Goal: Communication & Community: Participate in discussion

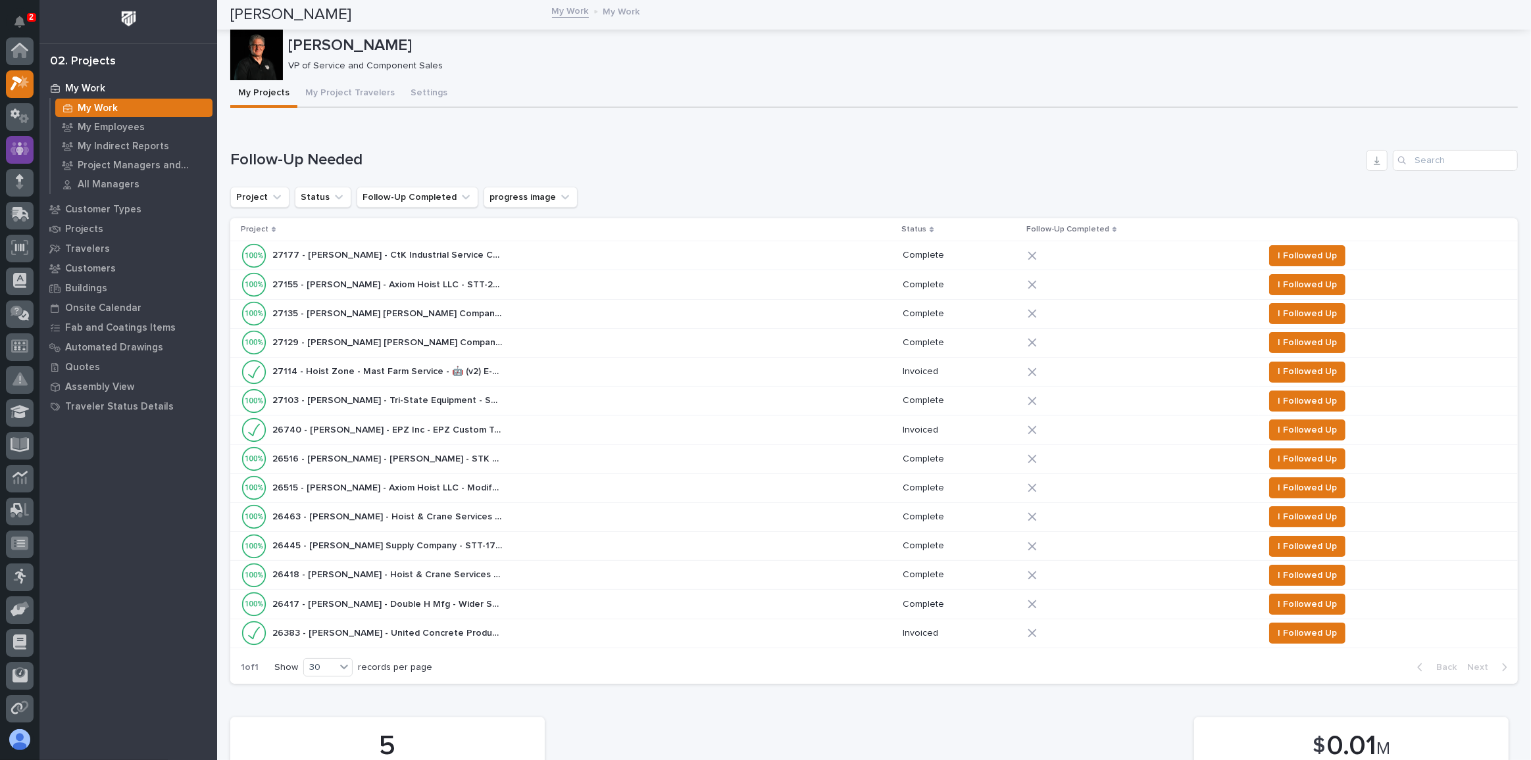
click at [17, 141] on icon at bounding box center [20, 148] width 19 height 15
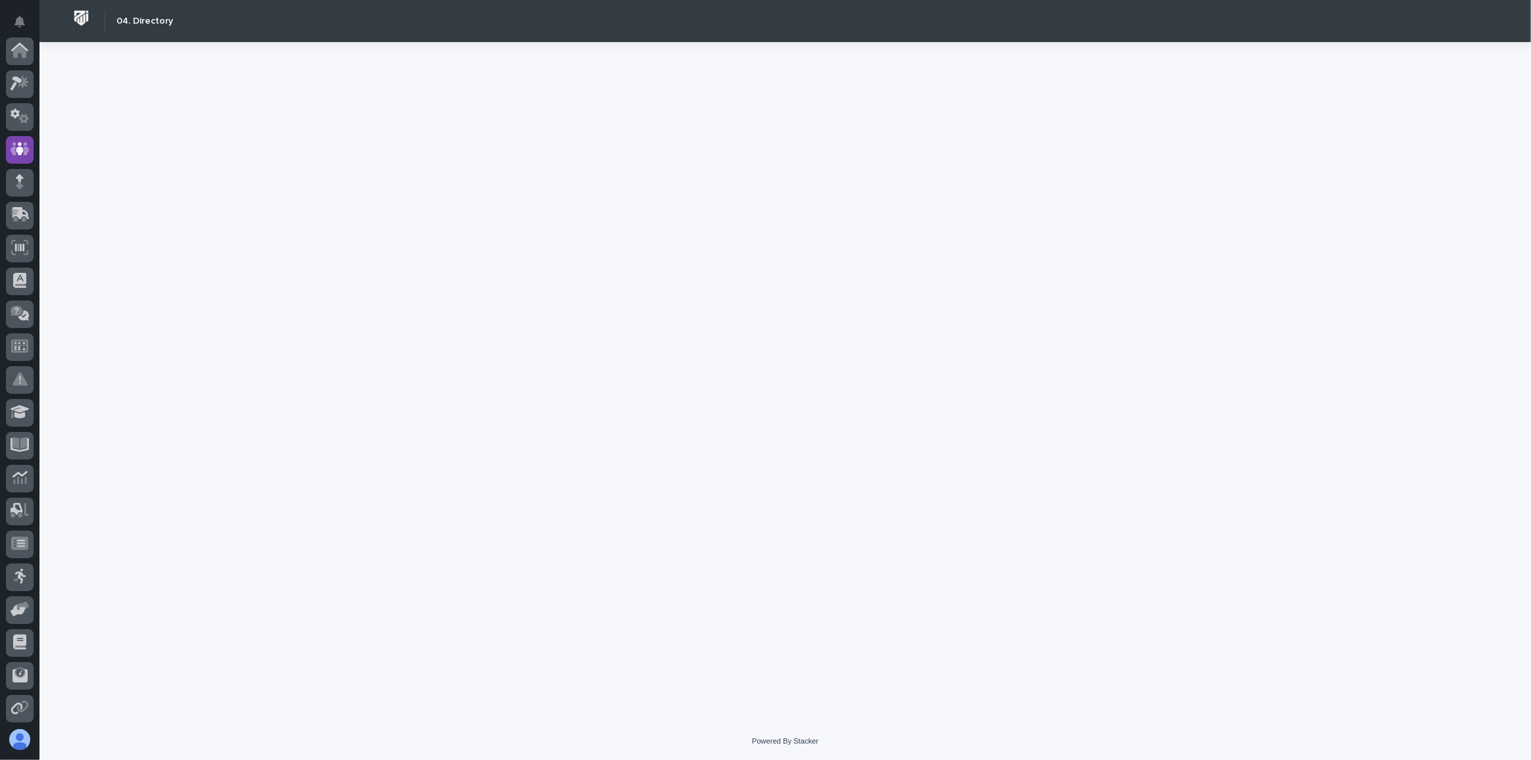
scroll to position [98, 0]
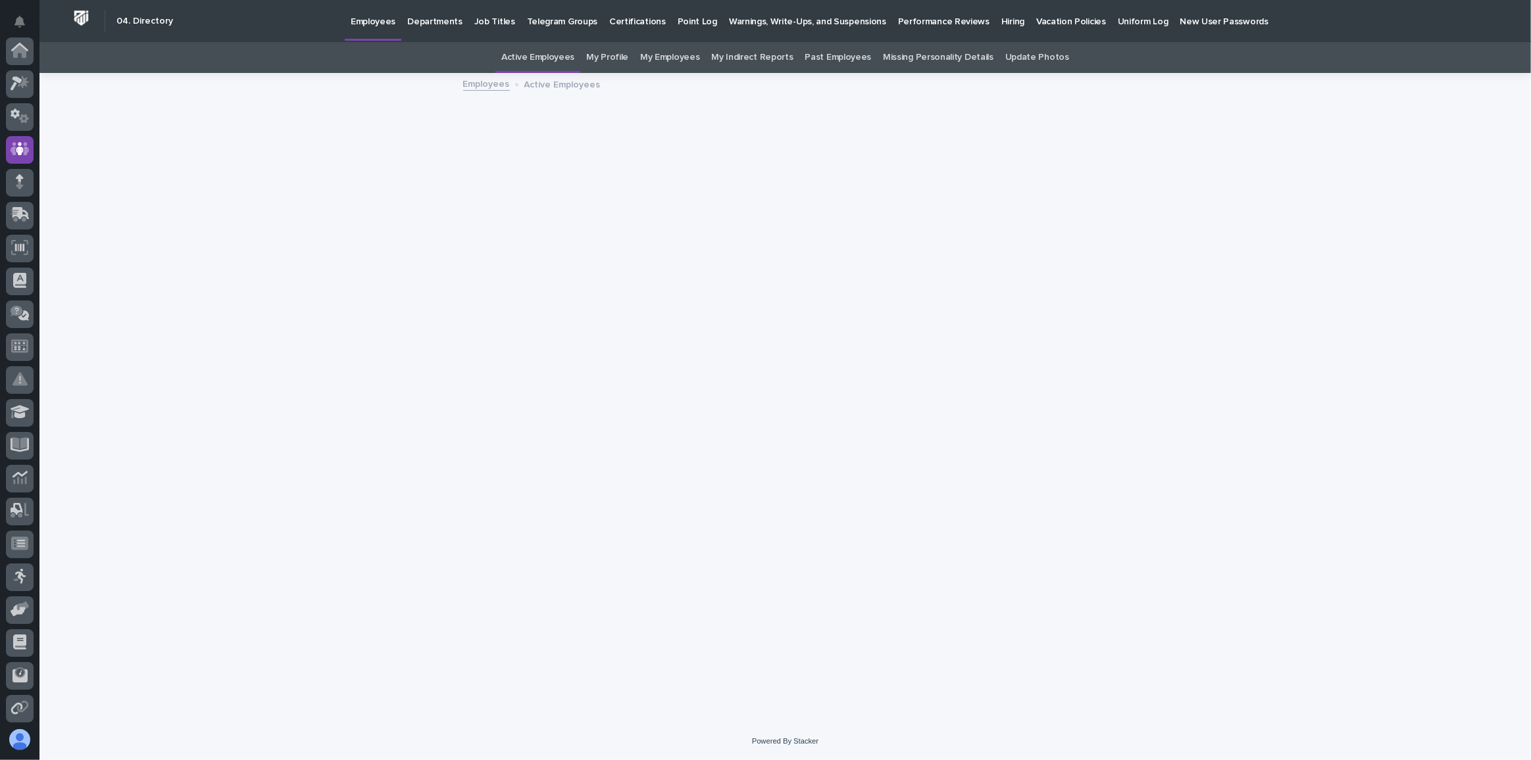
scroll to position [98, 0]
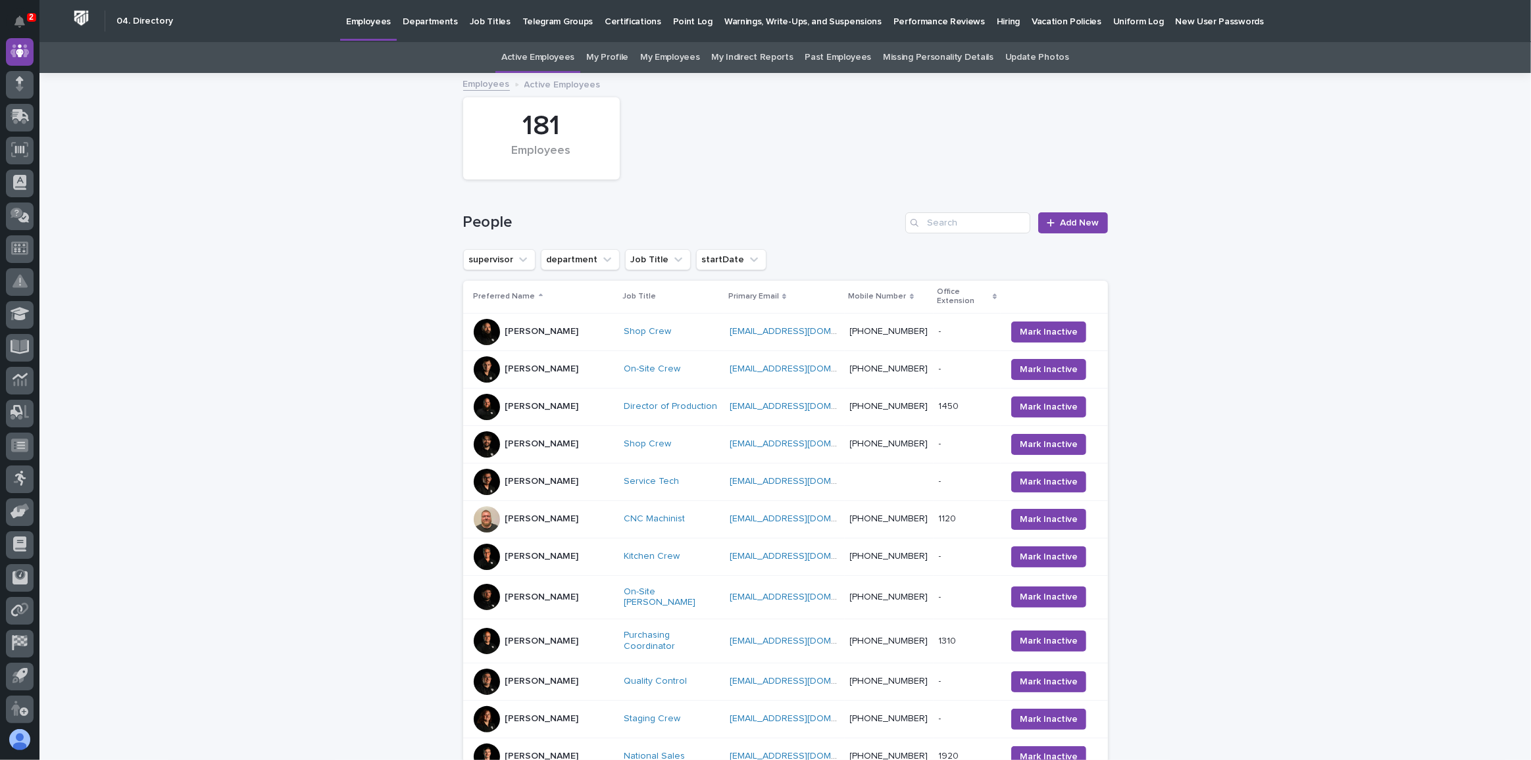
click at [996, 18] on p "Hiring" at bounding box center [1007, 14] width 23 height 28
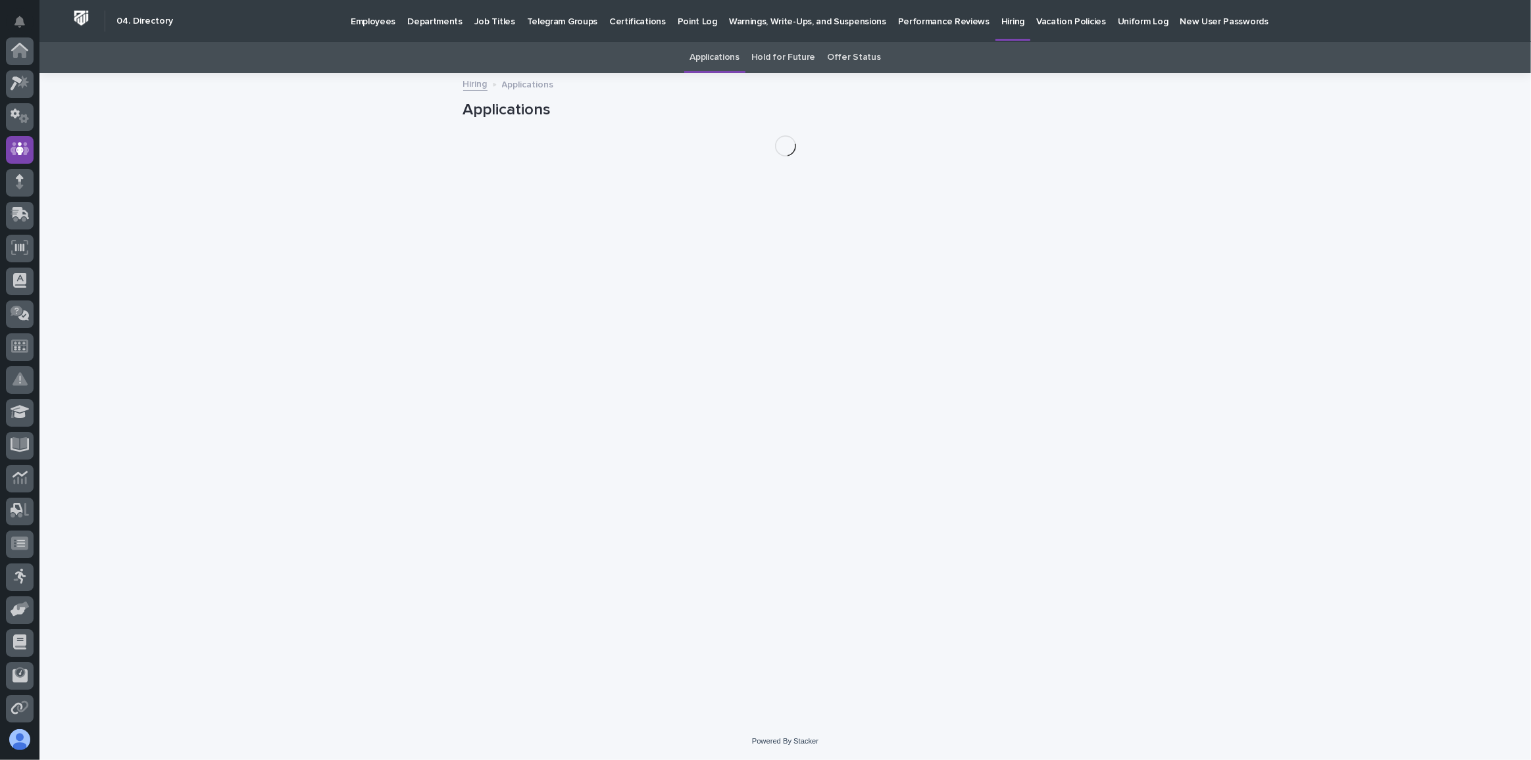
scroll to position [98, 0]
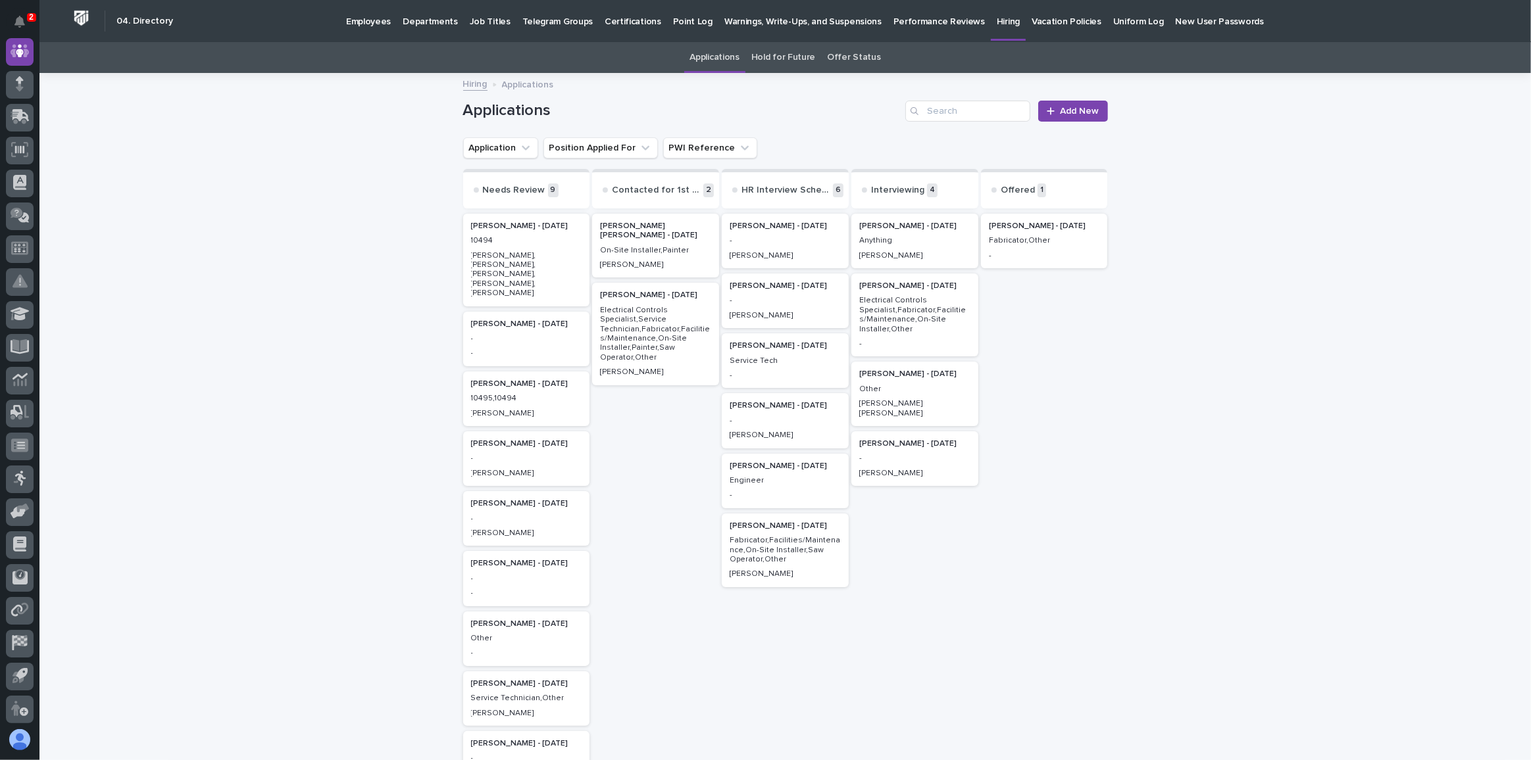
click at [894, 305] on p "Electrical Controls Specialist,Fabricator,Facilities/Maintenance,On-Site Instal…" at bounding box center [914, 315] width 111 height 38
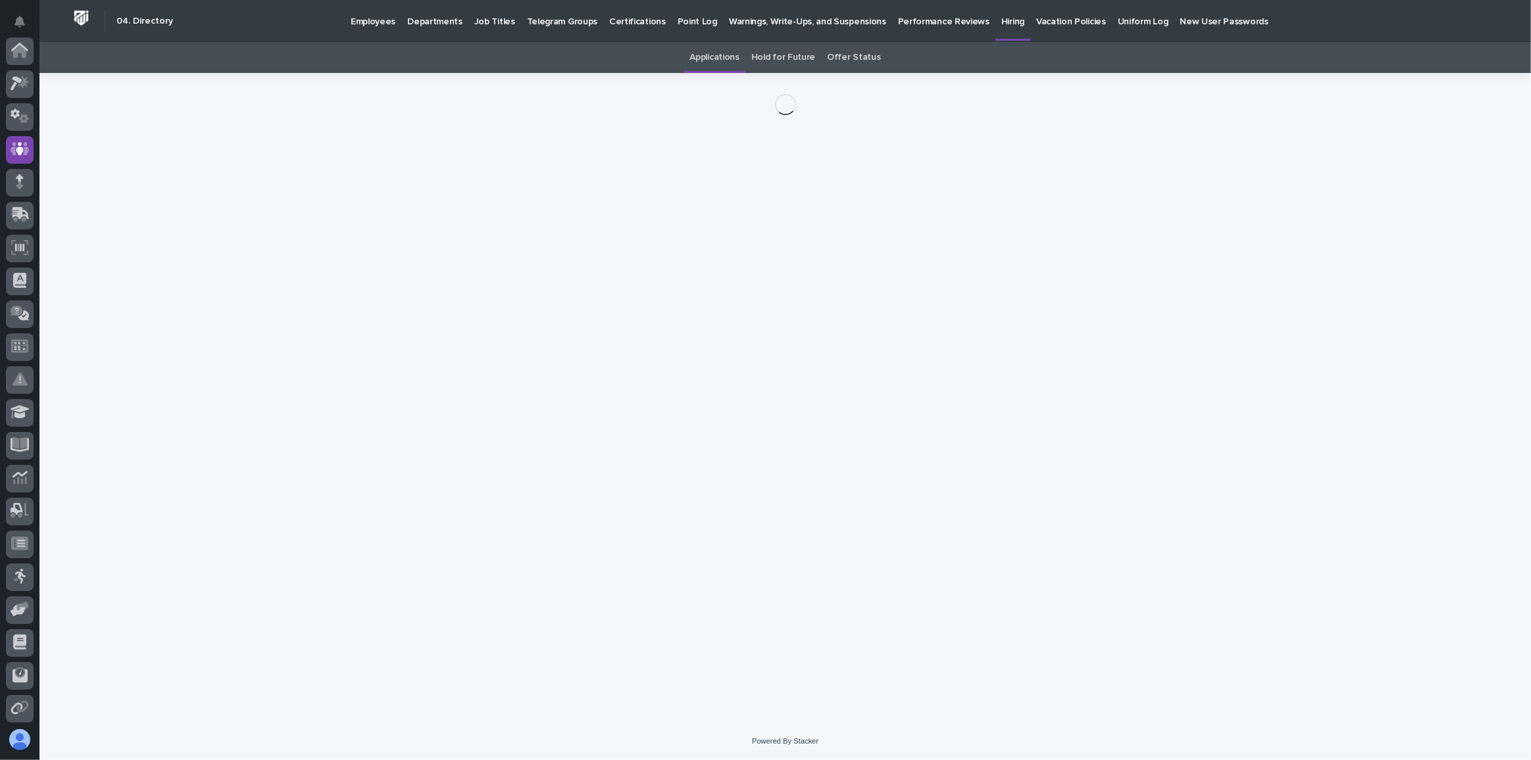
scroll to position [98, 0]
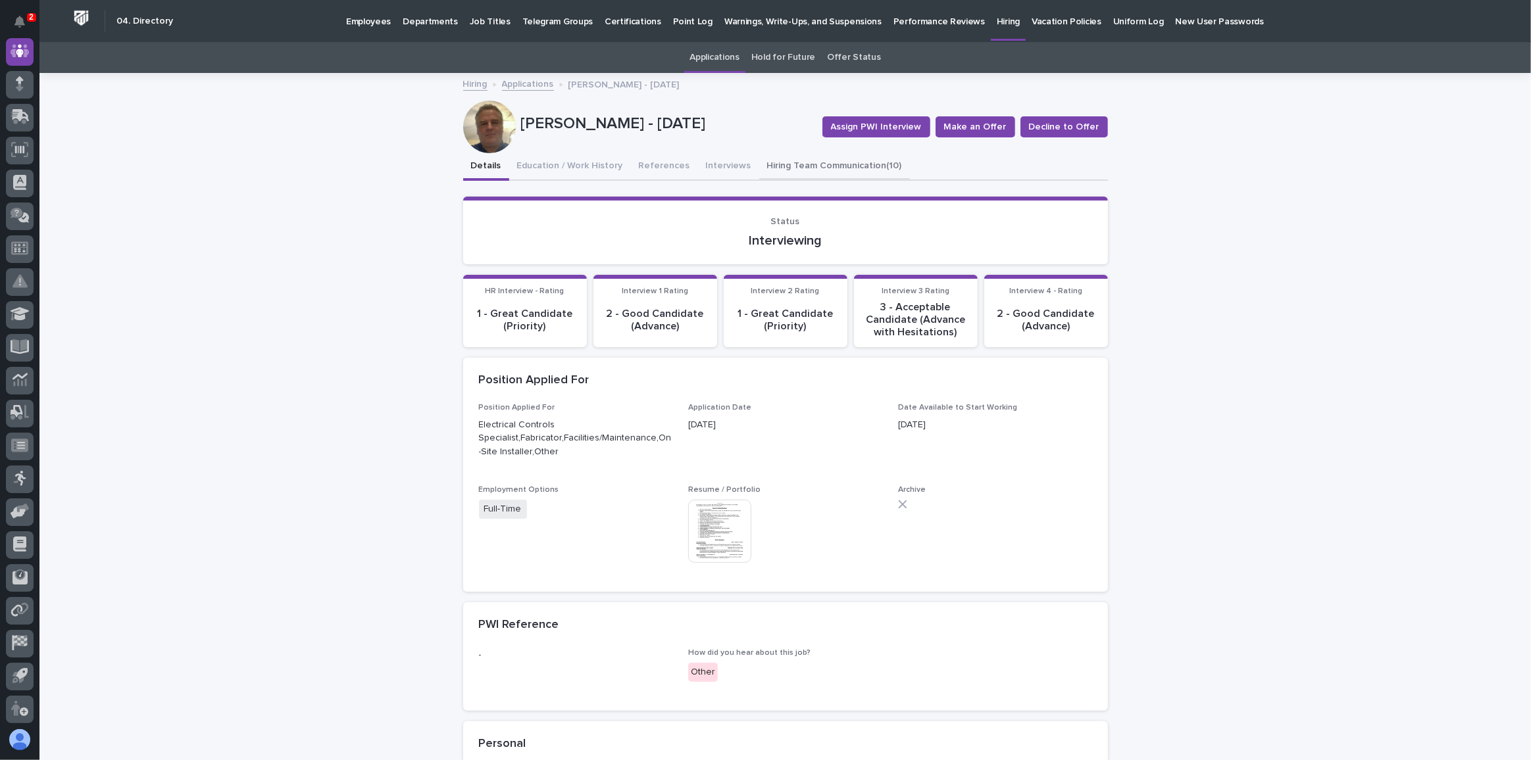
click at [813, 162] on button "Hiring Team Communication (10)" at bounding box center [834, 167] width 151 height 28
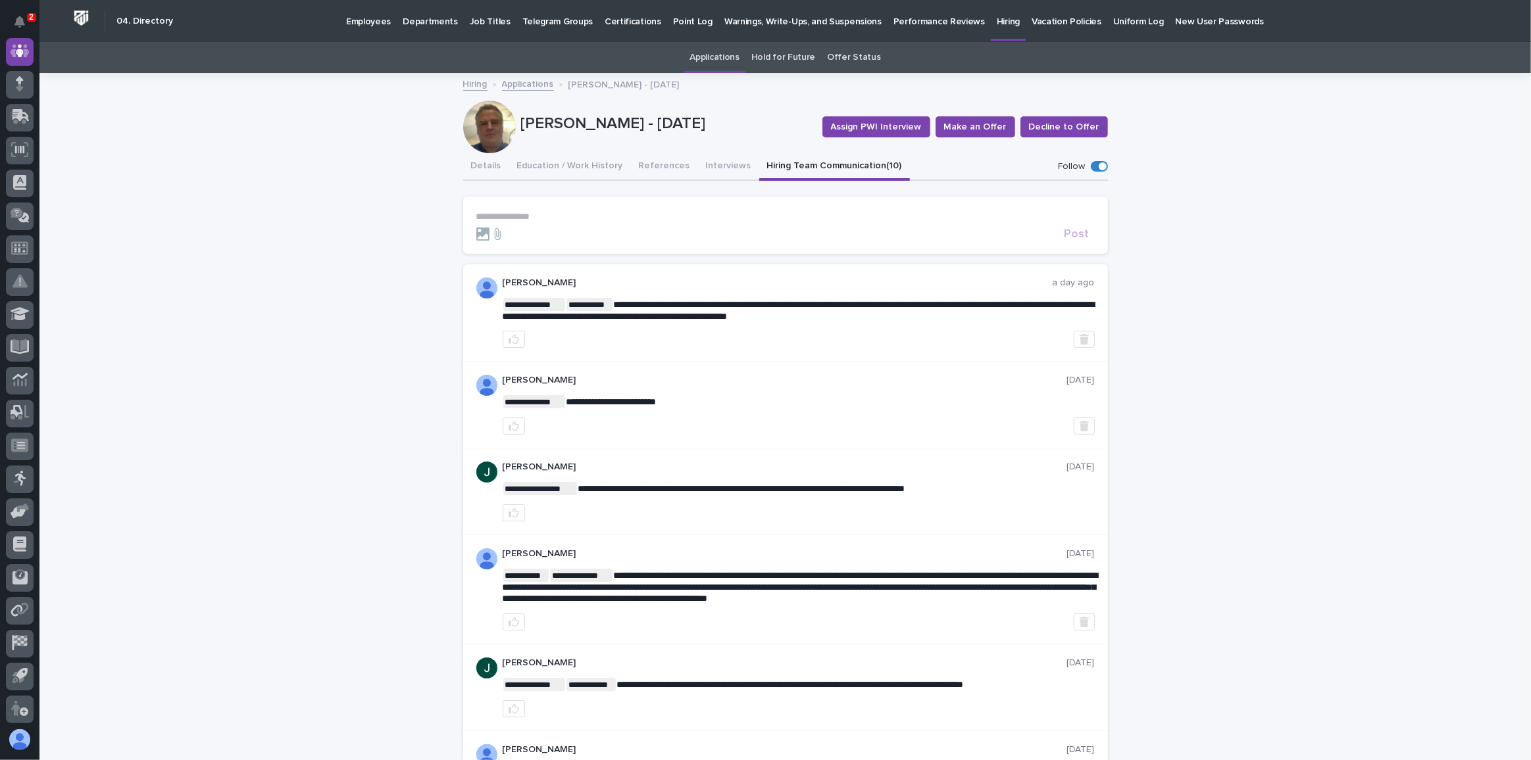
click at [510, 211] on p "**********" at bounding box center [785, 216] width 618 height 11
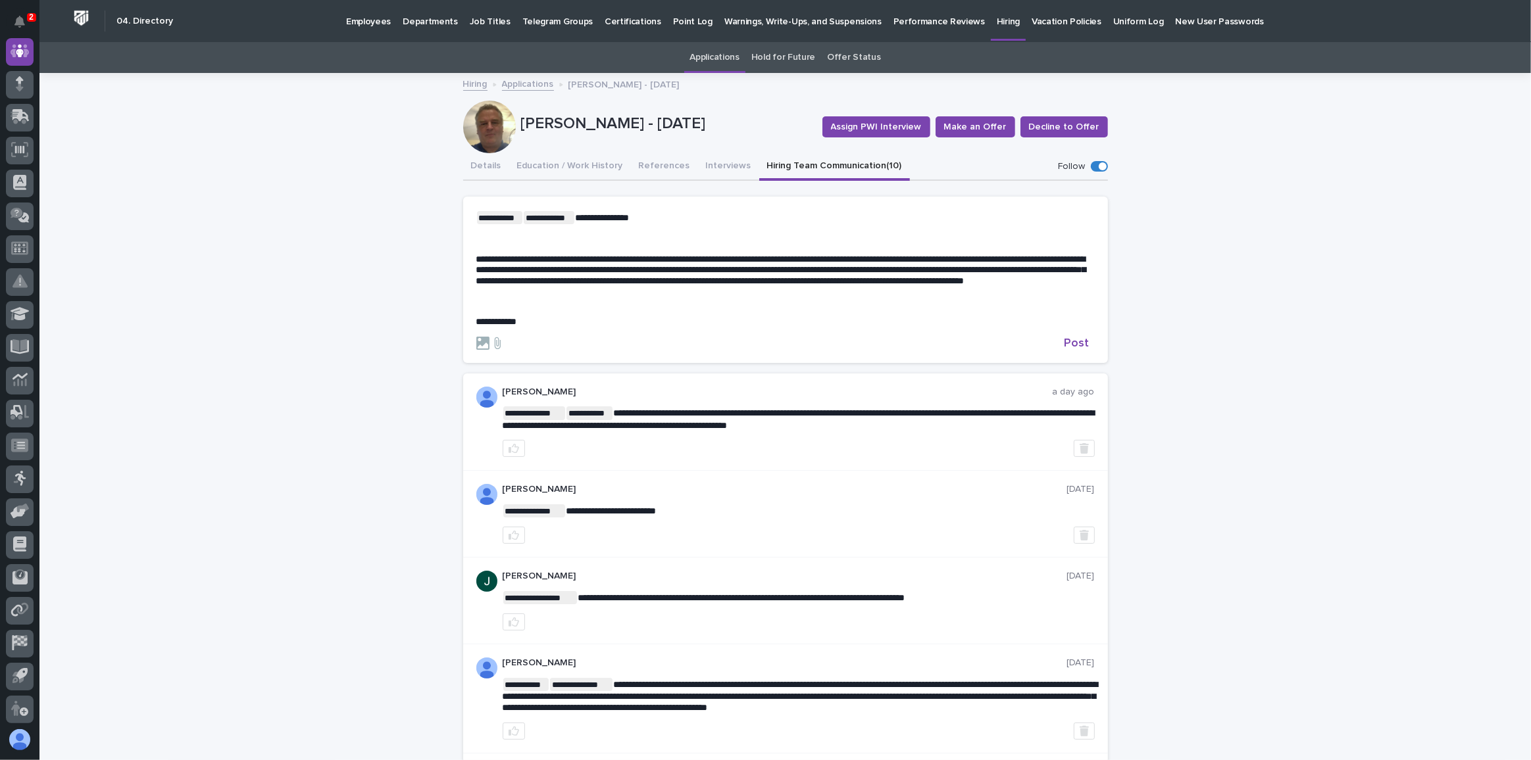
click at [480, 238] on p "﻿" at bounding box center [785, 238] width 618 height 11
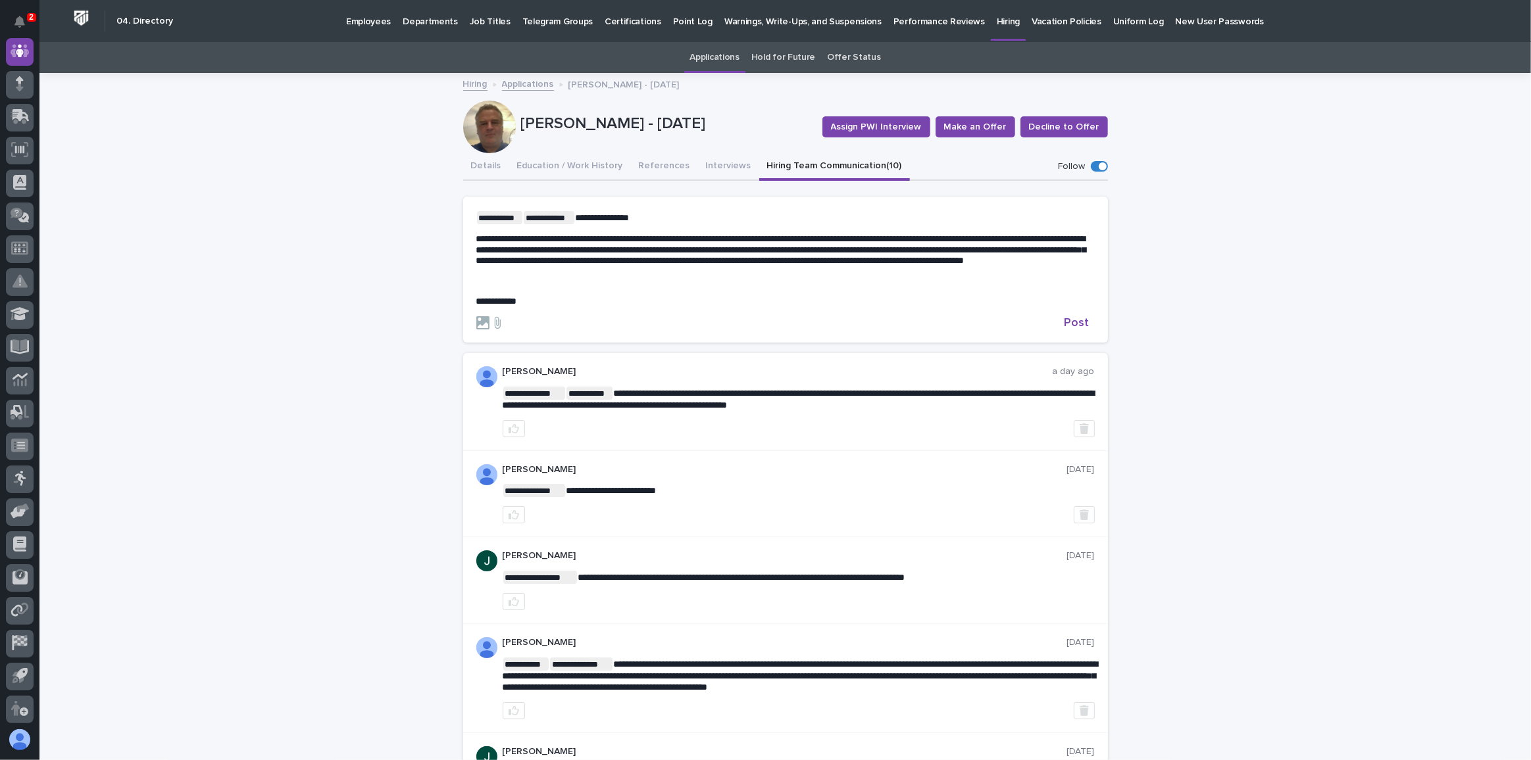
click at [533, 307] on p "**********" at bounding box center [785, 301] width 618 height 11
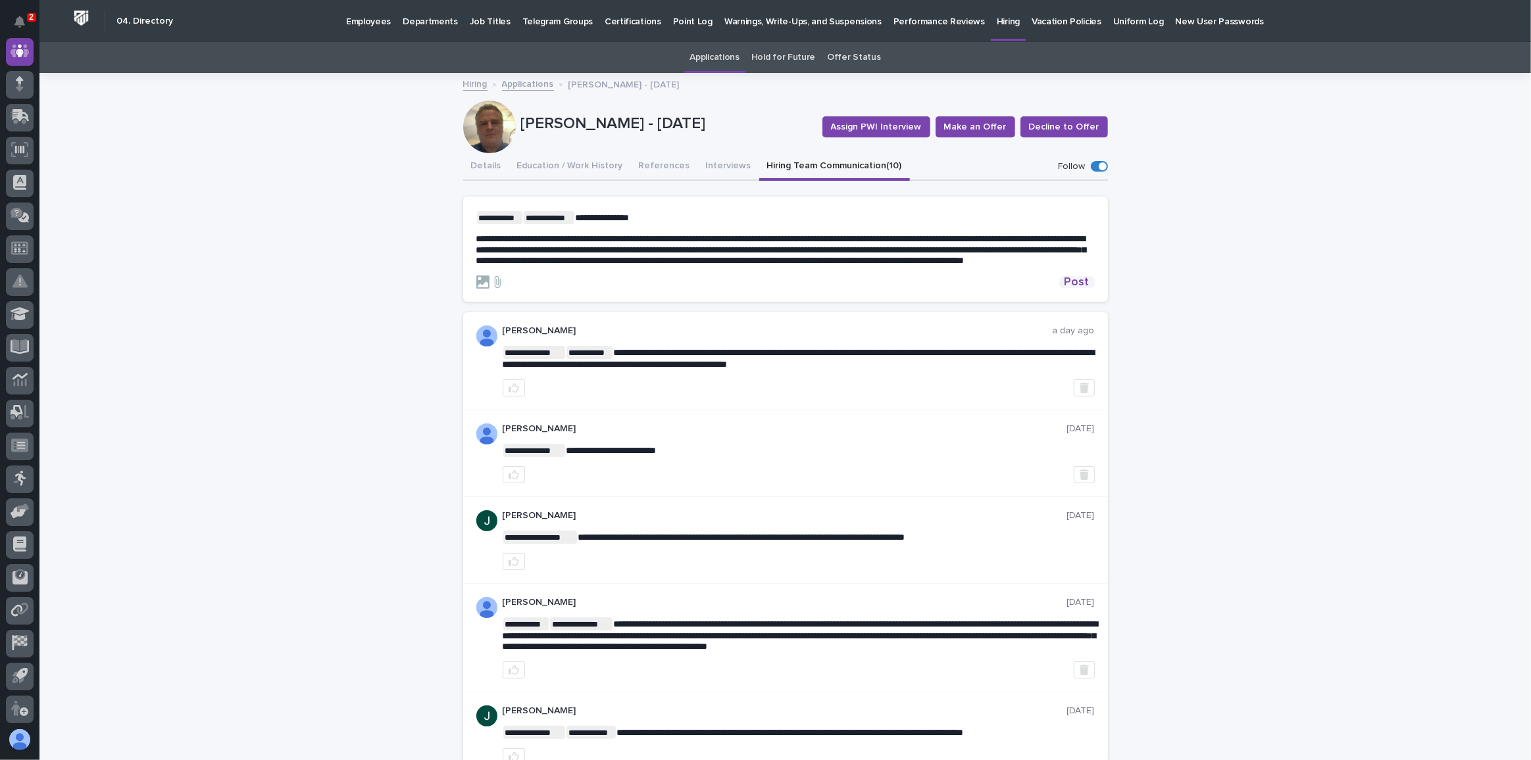
click at [1075, 288] on span "Post" at bounding box center [1076, 282] width 25 height 12
